Goal: Answer question/provide support

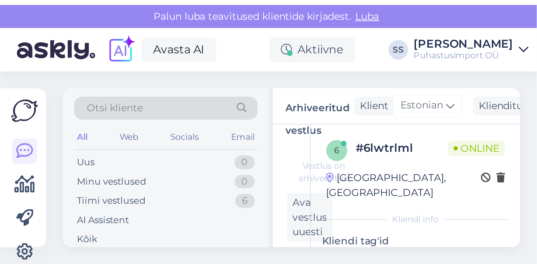
scroll to position [4873, 0]
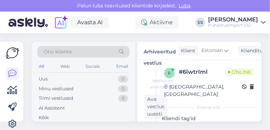
click at [28, 88] on div "Otsi kliente All Web Socials Email Uus 0 Minu vestlused 0 Tiimi vestlused 6 AI …" at bounding box center [149, 81] width 243 height 97
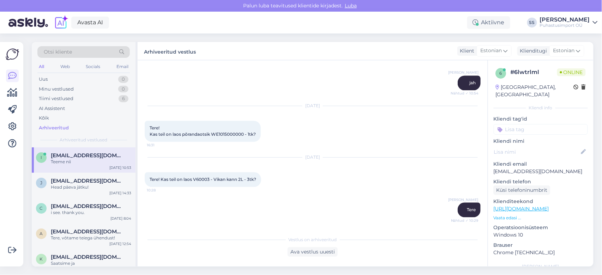
scroll to position [3197, 0]
drag, startPoint x: 363, startPoint y: 1, endPoint x: 327, endPoint y: 147, distance: 149.7
click at [327, 150] on div "[DATE] Tere! Kas teil on laos V60003 - Vikan kann 2L - 3tk? 10:28" at bounding box center [313, 172] width 336 height 45
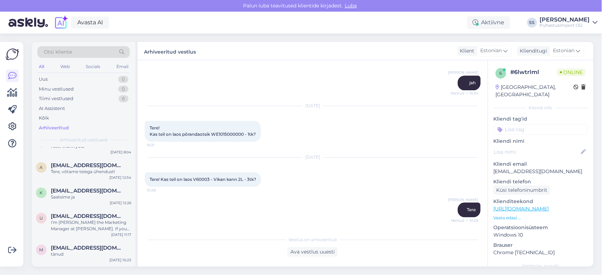
scroll to position [0, 0]
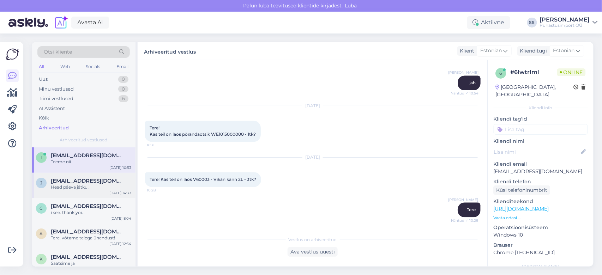
click at [100, 189] on div "Head päeva jätku!" at bounding box center [91, 187] width 80 height 6
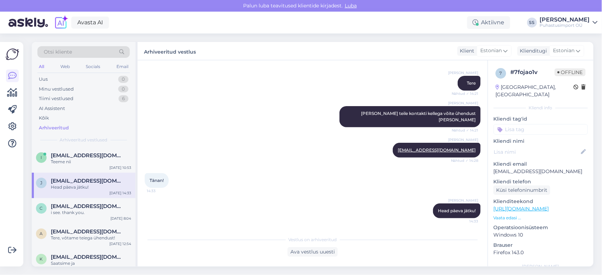
scroll to position [53, 0]
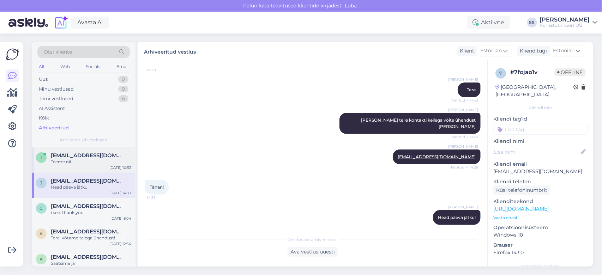
click at [95, 154] on span "[EMAIL_ADDRESS][DOMAIN_NAME]" at bounding box center [87, 155] width 73 height 6
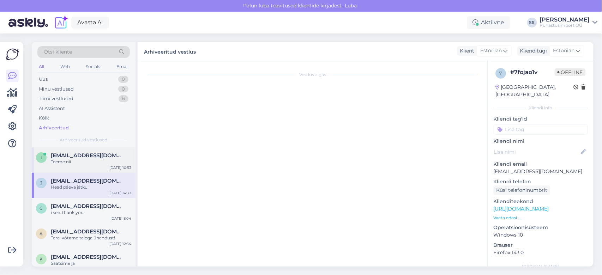
scroll to position [3390, 0]
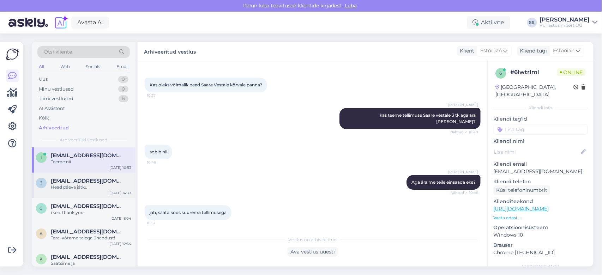
click at [106, 179] on span "[EMAIL_ADDRESS][DOMAIN_NAME]" at bounding box center [87, 181] width 73 height 6
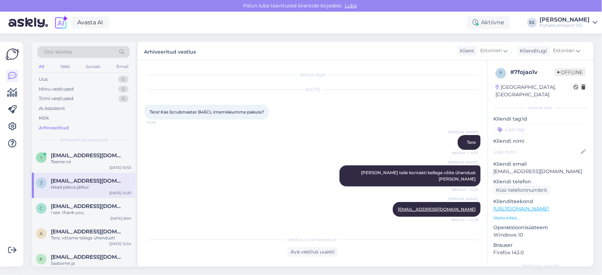
scroll to position [0, 0]
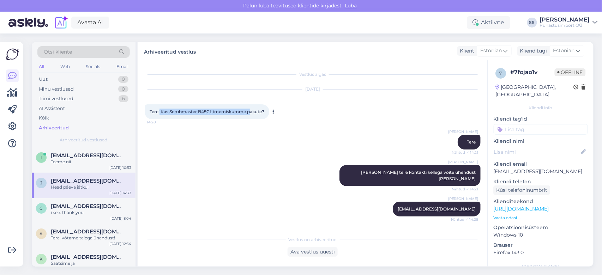
drag, startPoint x: 160, startPoint y: 111, endPoint x: 251, endPoint y: 114, distance: 90.7
click at [251, 114] on span "Tere! Kas Scrubmaster B45CL imemiskumme pakute?" at bounding box center [207, 111] width 115 height 5
click at [269, 144] on div "Siim S Tere Nähtud ✓ 14:21" at bounding box center [313, 142] width 336 height 30
click at [73, 48] on div "Otsi kliente" at bounding box center [83, 52] width 92 height 12
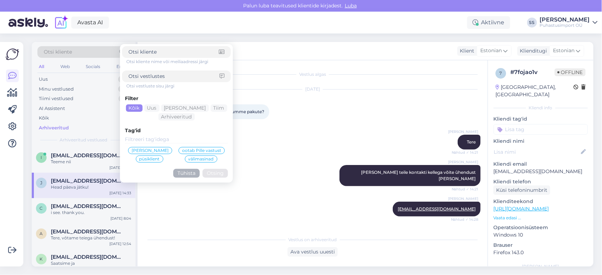
click at [144, 77] on input at bounding box center [173, 76] width 91 height 7
type input "[PERSON_NAME]"
click button "Otsing" at bounding box center [214, 173] width 25 height 9
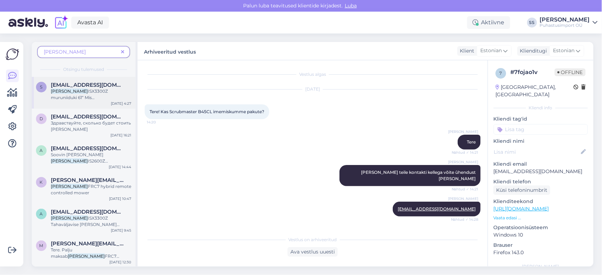
click at [93, 92] on span "ISX3300Z muruniiduki 61“ Mis selle" at bounding box center [79, 98] width 57 height 18
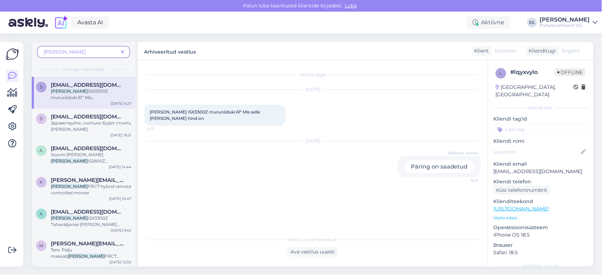
scroll to position [0, 0]
click at [89, 123] on span "Здравствуйте, сколько будет стоить [PERSON_NAME]" at bounding box center [91, 126] width 80 height 12
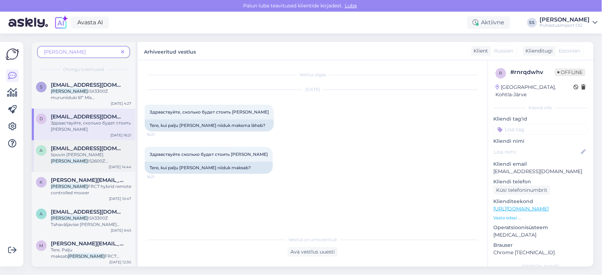
click at [91, 150] on span "[EMAIL_ADDRESS][DOMAIN_NAME]" at bounding box center [87, 148] width 73 height 6
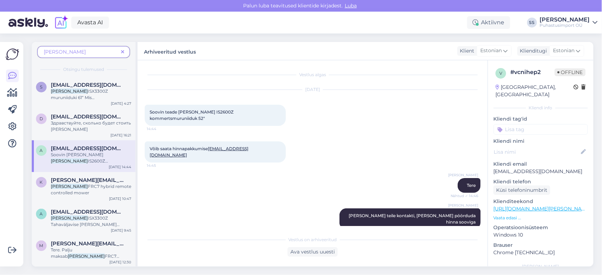
scroll to position [15, 0]
